Goal: Transaction & Acquisition: Obtain resource

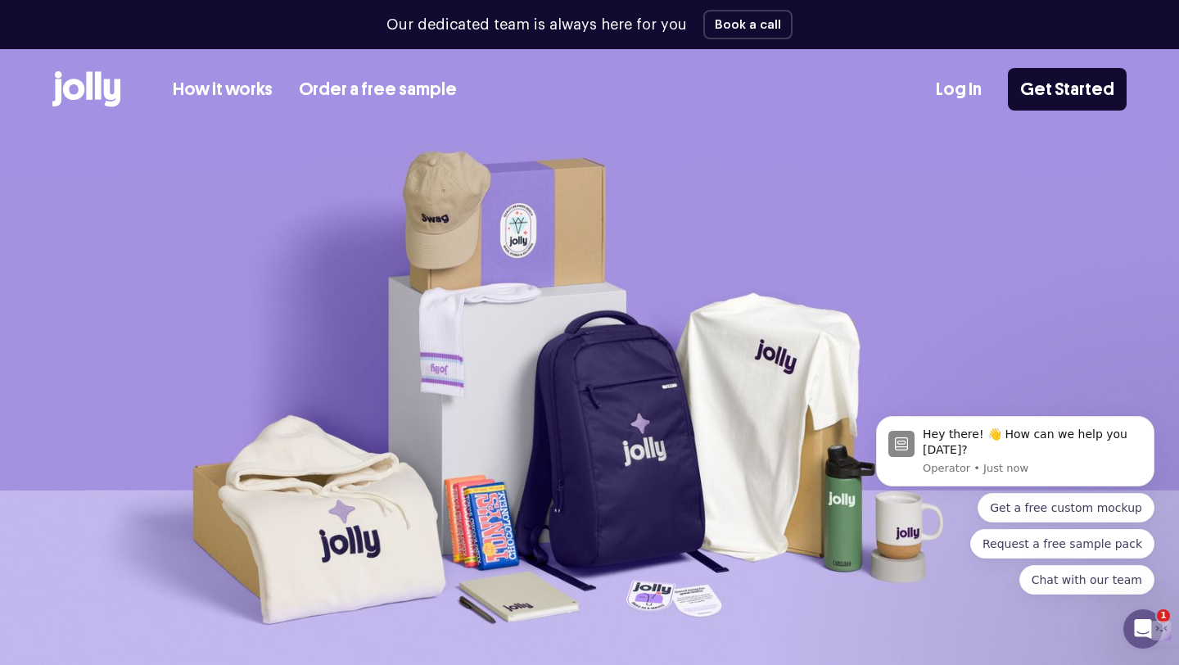
click at [807, 395] on img at bounding box center [589, 410] width 1179 height 558
click at [787, 363] on img at bounding box center [589, 410] width 1179 height 558
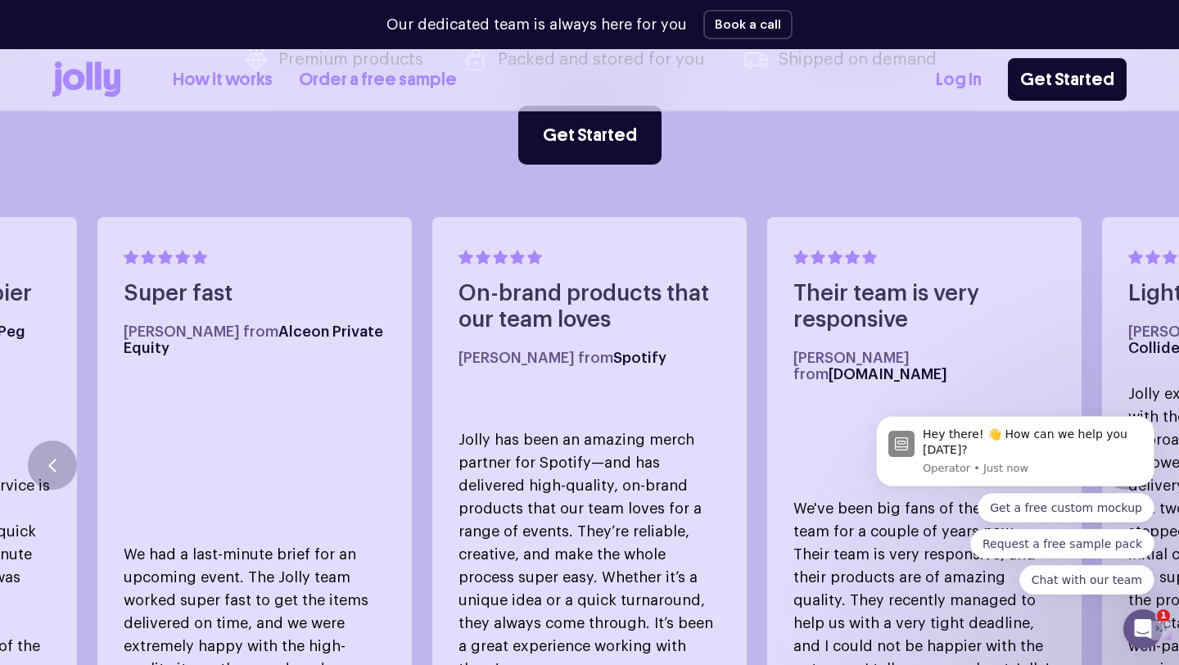
scroll to position [928, 0]
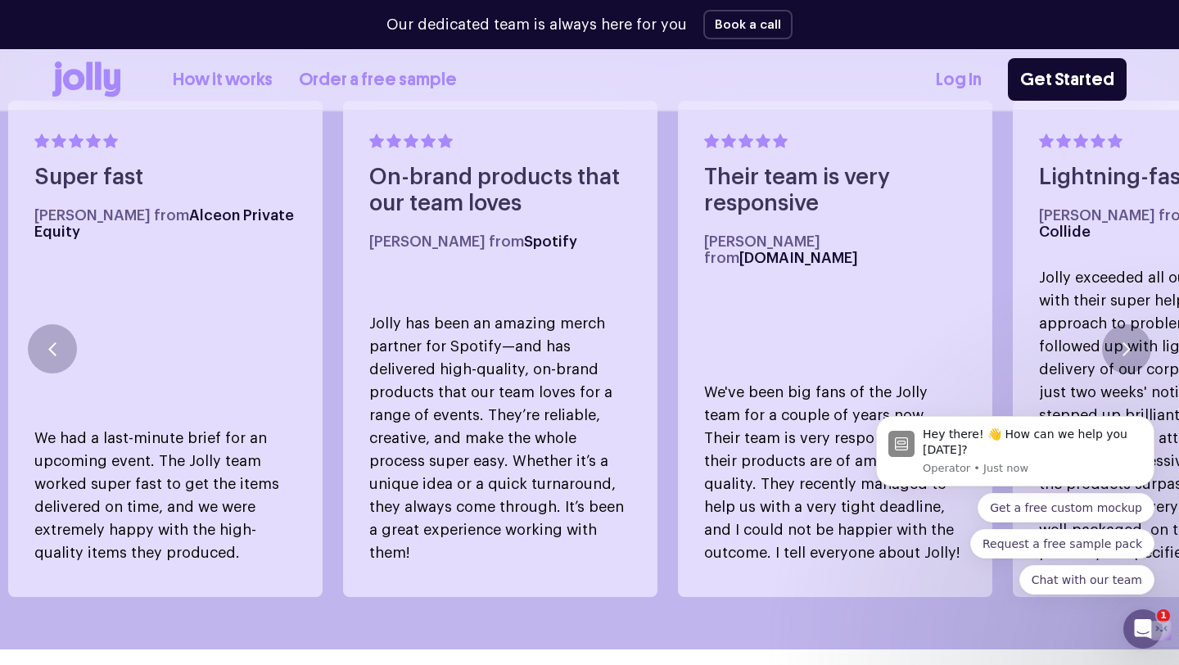
drag, startPoint x: 811, startPoint y: 342, endPoint x: 438, endPoint y: 359, distance: 373.7
click at [704, 381] on p "We've been big fans of the Jolly team for a couple of years now. Their team is …" at bounding box center [835, 472] width 262 height 183
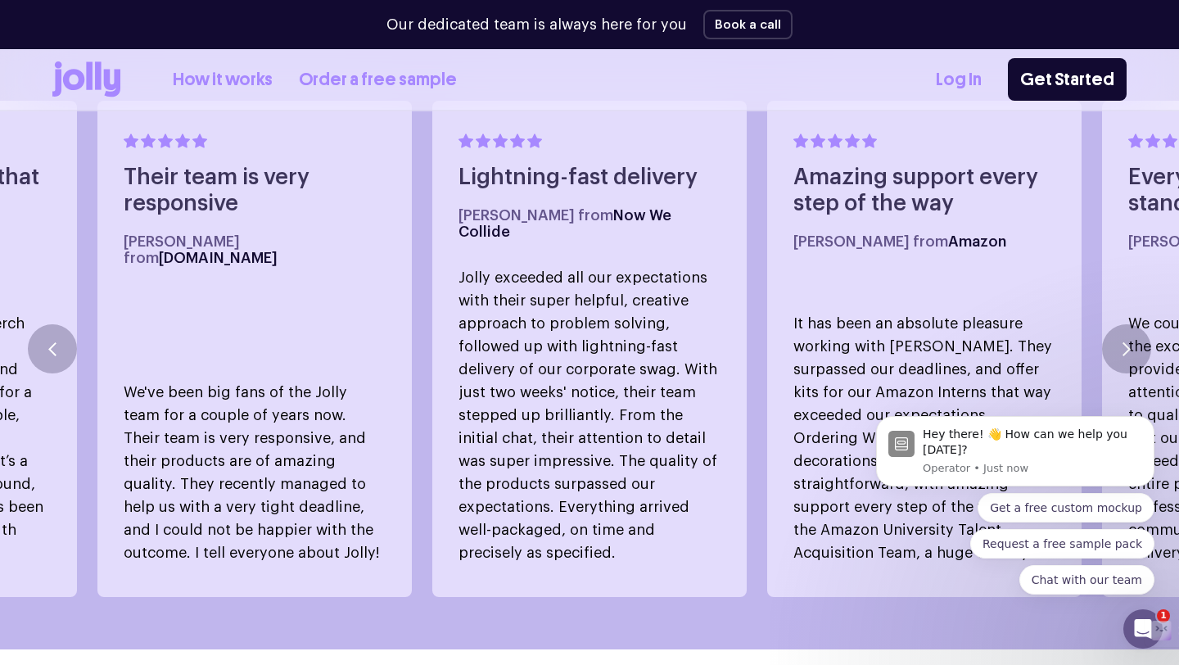
click at [1103, 332] on body "Hey there! 👋 How can we help you [DATE]? Operator • Just now Get a free custom …" at bounding box center [1015, 455] width 314 height 318
click at [1125, 327] on body "Hey there! 👋 How can we help you [DATE]? Operator • Just now Get a free custom …" at bounding box center [1015, 455] width 314 height 318
click at [1113, 332] on body "Hey there! 👋 How can we help you [DATE]? Operator • Just now Get a free custom …" at bounding box center [1015, 455] width 314 height 318
drag, startPoint x: 985, startPoint y: 329, endPoint x: 448, endPoint y: 388, distance: 540.3
click html "Hey there! 👋 How can we help you [DATE]? Operator • Just now Get a free custom …"
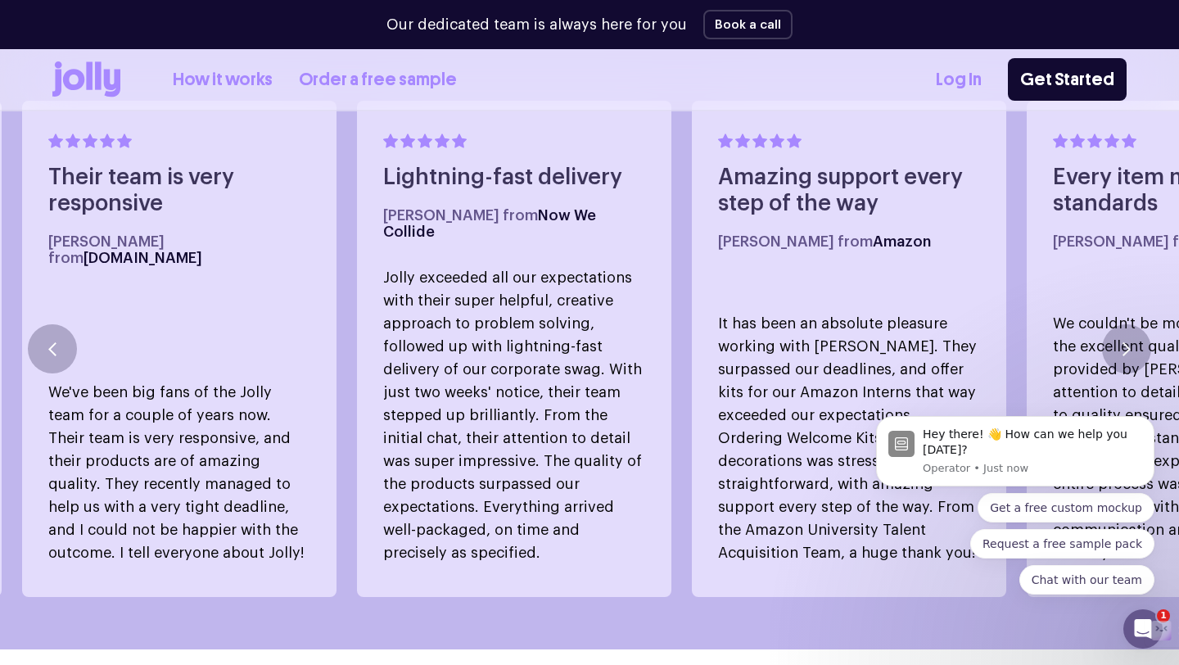
drag, startPoint x: 683, startPoint y: 361, endPoint x: 252, endPoint y: 403, distance: 432.6
click at [383, 403] on p "Jolly exceeded all our expectations with their super helpful, creative approach…" at bounding box center [514, 415] width 262 height 298
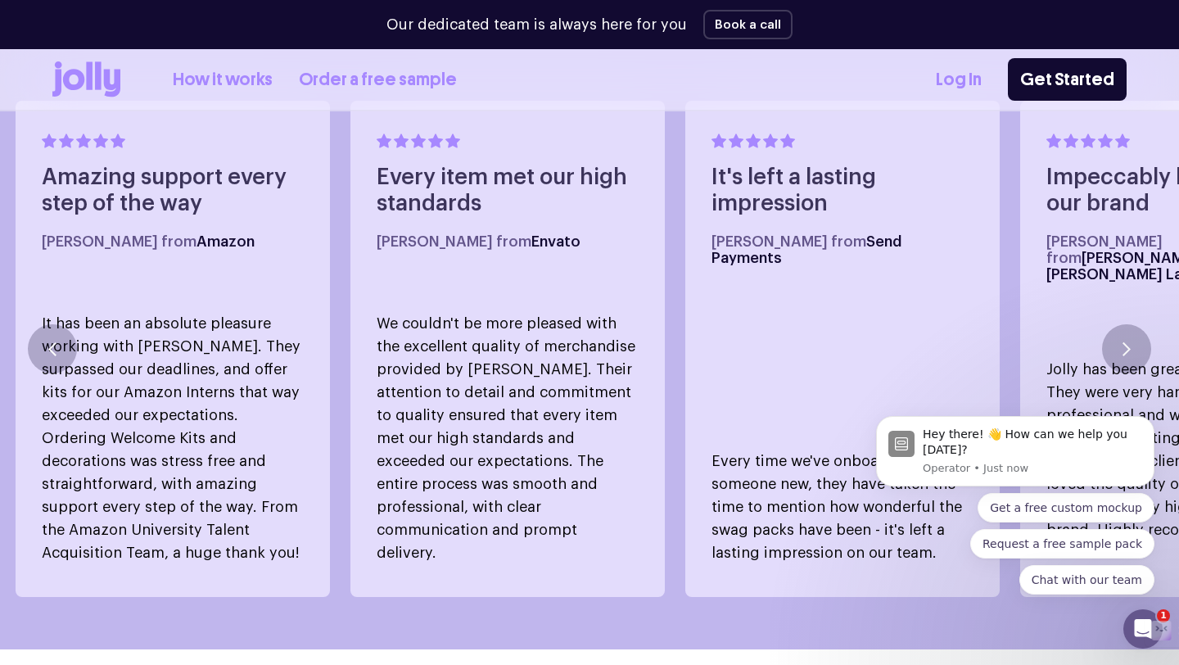
drag, startPoint x: 820, startPoint y: 309, endPoint x: 237, endPoint y: 388, distance: 589.0
click at [685, 386] on div "It's left a lasting impression [PERSON_NAME] from Send Payments Every time we'v…" at bounding box center [842, 349] width 314 height 496
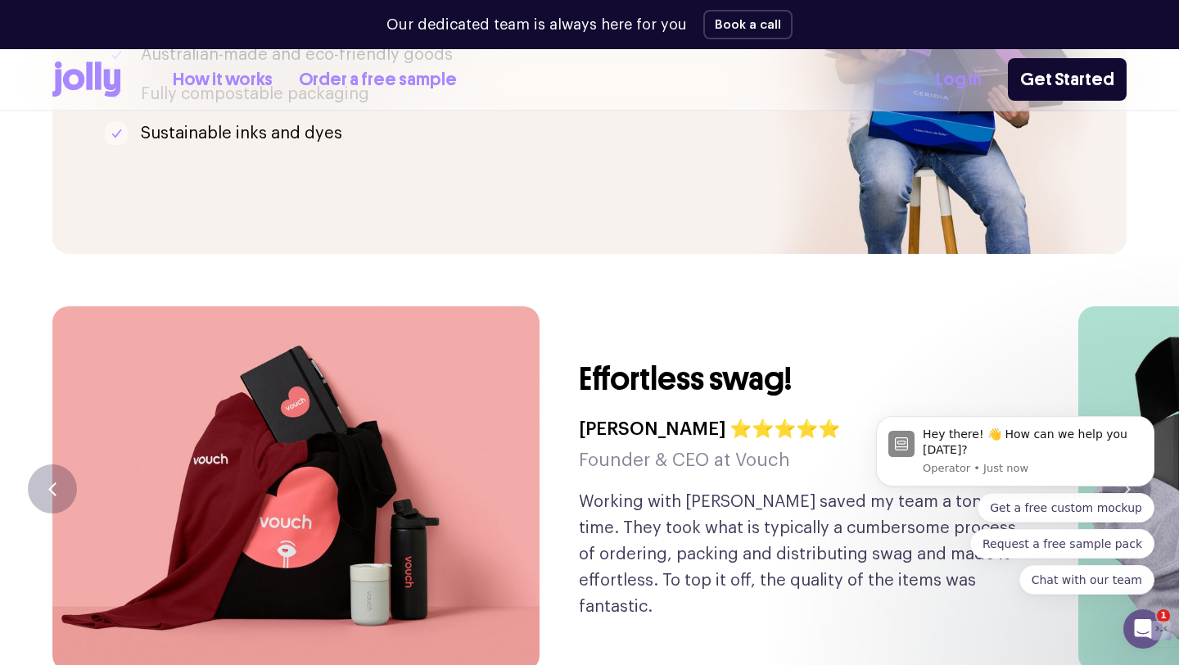
scroll to position [4495, 0]
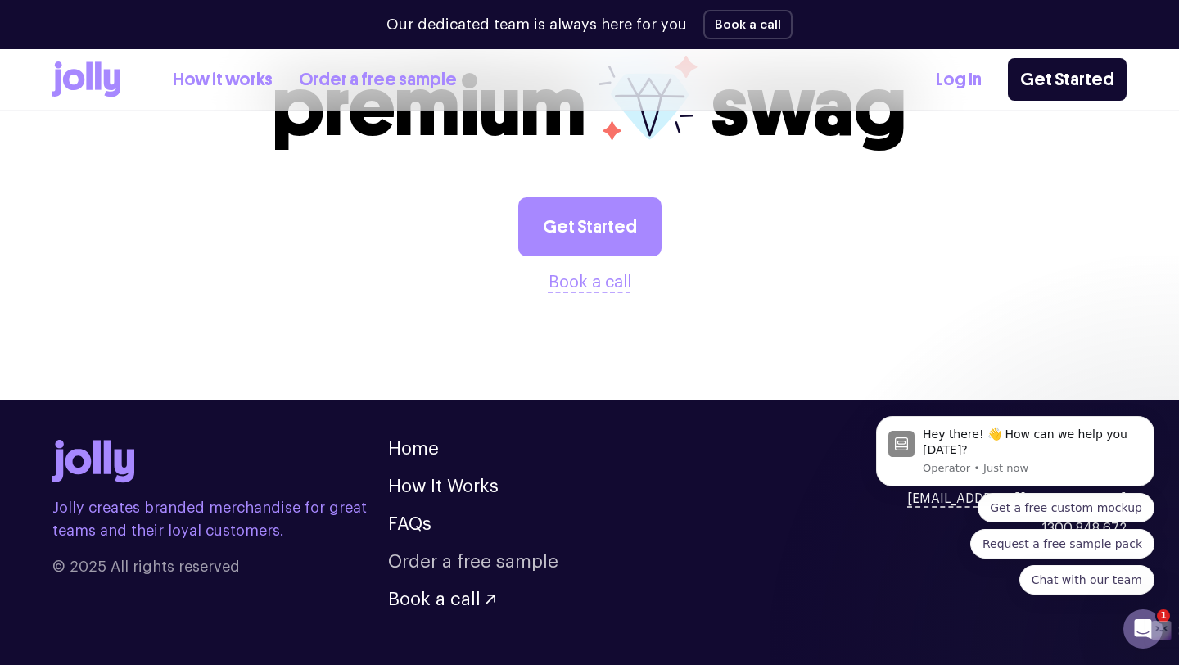
click at [474, 553] on link "Order a free sample" at bounding box center [473, 562] width 170 height 18
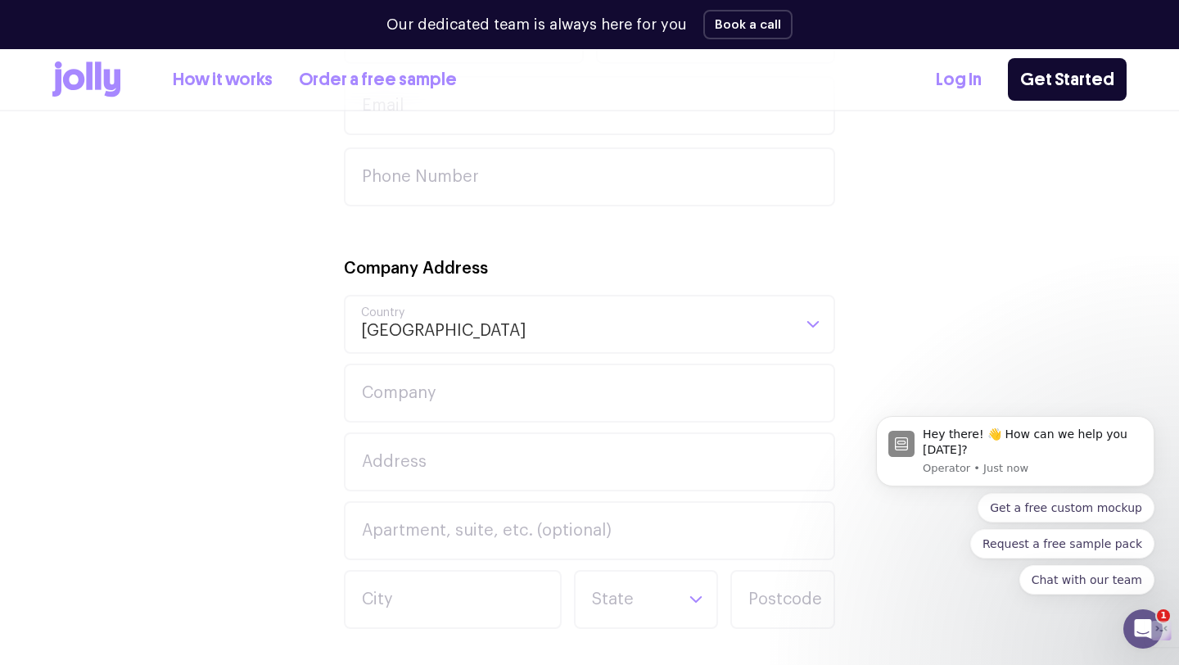
scroll to position [1144, 0]
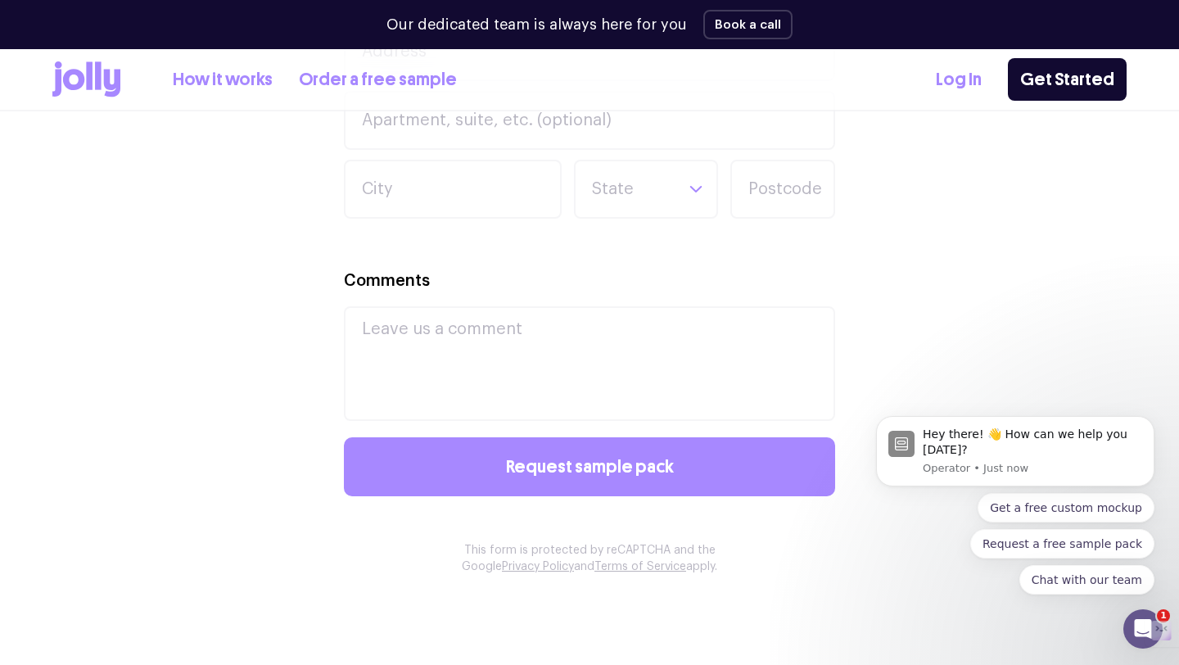
click at [78, 79] on icon at bounding box center [73, 79] width 21 height 21
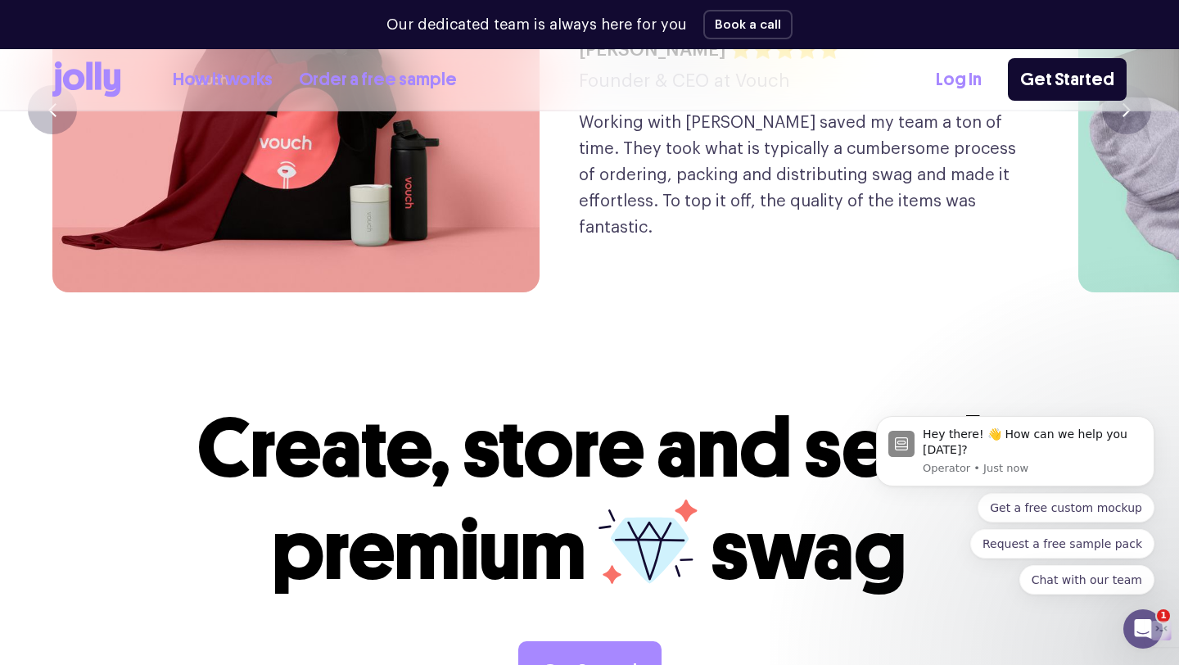
scroll to position [4447, 0]
